Goal: Information Seeking & Learning: Get advice/opinions

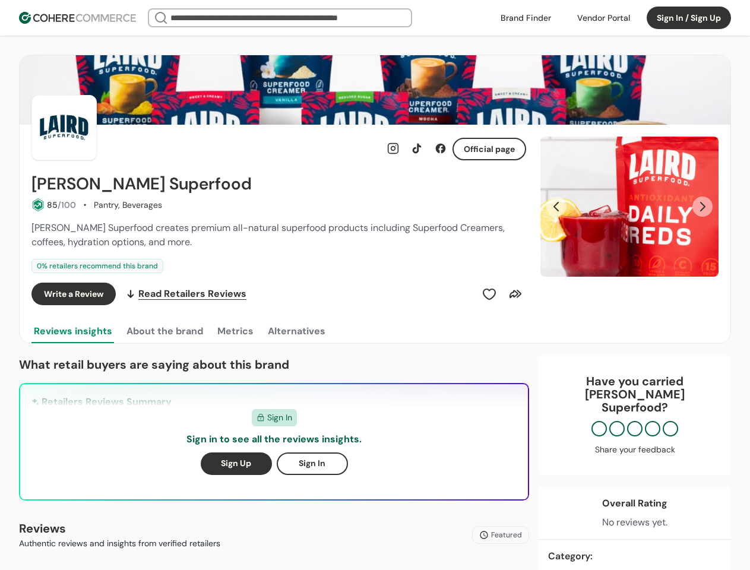
click at [375, 285] on div "Write a Review Read Retailers Reviews" at bounding box center [278, 294] width 495 height 23
click at [604, 18] on div at bounding box center [603, 18] width 67 height 18
click at [689, 18] on div "Insights That Drive Success From trusted reviews to powerful sourcing tools, we…" at bounding box center [375, 285] width 750 height 570
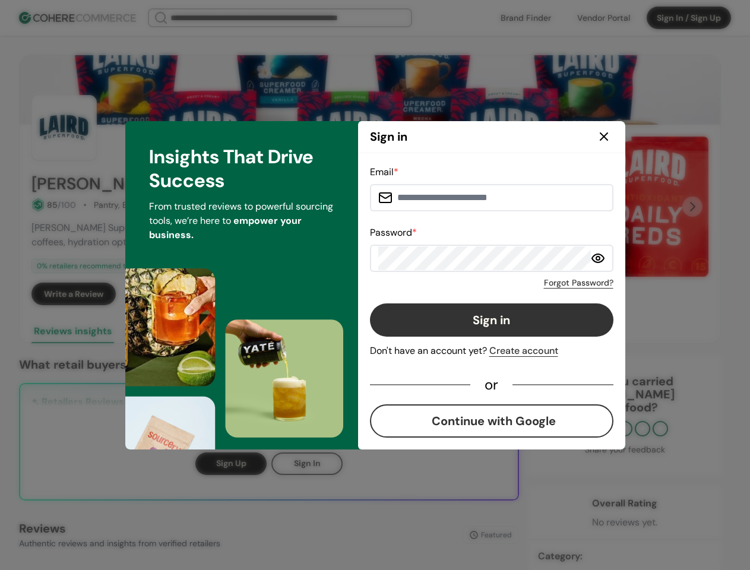
click at [489, 294] on div "Email * Password * Forgot Password? Sign in Don't have an account yet? Create a…" at bounding box center [492, 301] width 244 height 273
click at [516, 294] on div "Email * Password * Forgot Password? Sign in Don't have an account yet? Create a…" at bounding box center [492, 301] width 244 height 273
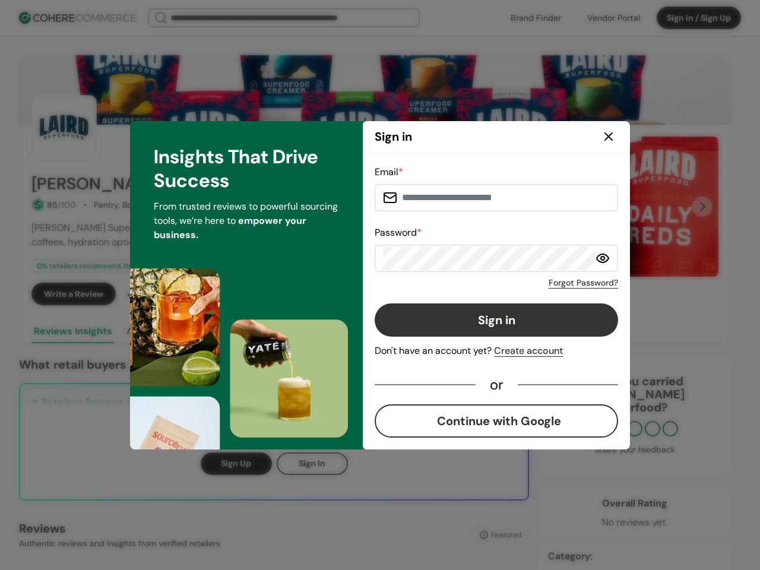
click at [164, 331] on div "Insights That Drive Success From trusted reviews to powerful sourcing tools, we…" at bounding box center [246, 285] width 233 height 328
click at [235, 331] on div "Insights That Drive Success From trusted reviews to powerful sourcing tools, we…" at bounding box center [246, 285] width 233 height 328
click at [296, 331] on div "Insights That Drive Success From trusted reviews to powerful sourcing tools, we…" at bounding box center [246, 285] width 233 height 328
